Goal: Check status: Check status

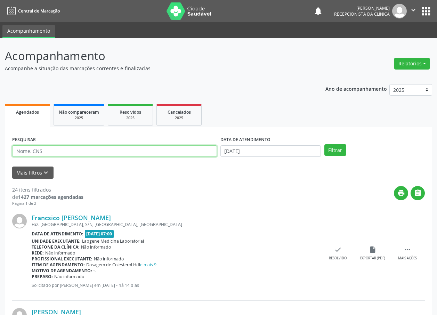
click at [116, 150] on input "text" at bounding box center [114, 151] width 205 height 12
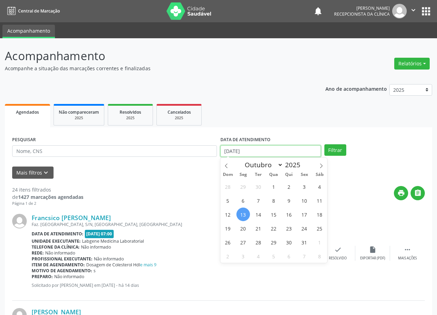
click at [235, 152] on input "[DATE]" at bounding box center [270, 151] width 100 height 12
click at [242, 203] on span "6" at bounding box center [243, 201] width 14 height 14
type input "[DATE]"
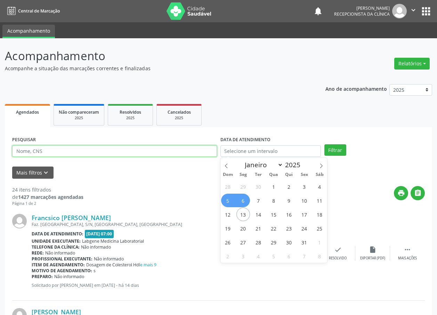
click at [94, 153] on input "text" at bounding box center [114, 151] width 205 height 12
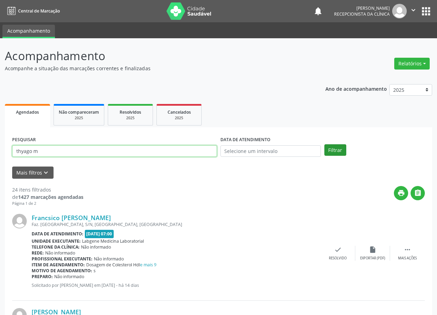
type input "thyago m"
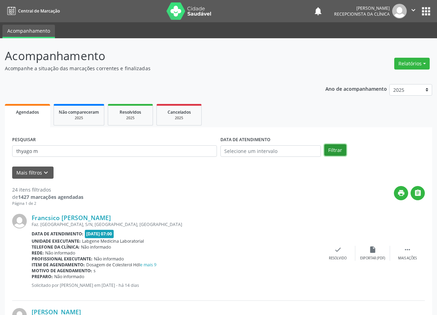
click at [335, 147] on button "Filtrar" at bounding box center [335, 150] width 22 height 12
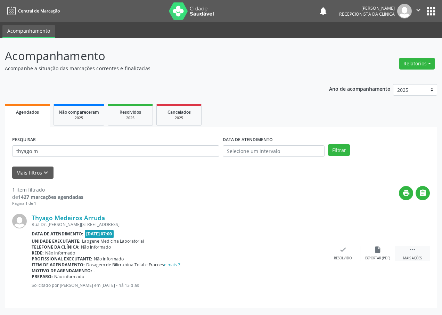
click at [408, 252] on div " Mais ações" at bounding box center [412, 253] width 35 height 15
click at [378, 254] on div "alarm_off Não compareceu" at bounding box center [377, 253] width 35 height 15
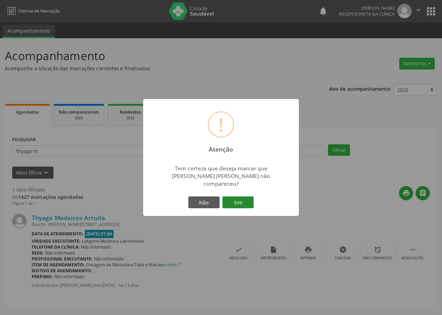
click at [225, 200] on button "Sim" at bounding box center [237, 202] width 31 height 12
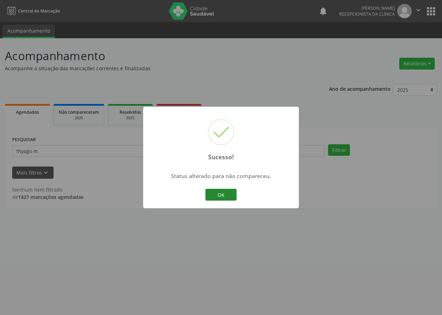
click at [227, 194] on button "OK" at bounding box center [220, 195] width 31 height 12
